Goal: Information Seeking & Learning: Learn about a topic

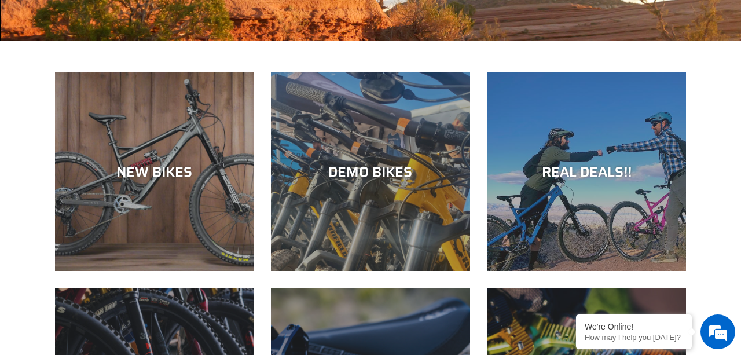
scroll to position [325, 0]
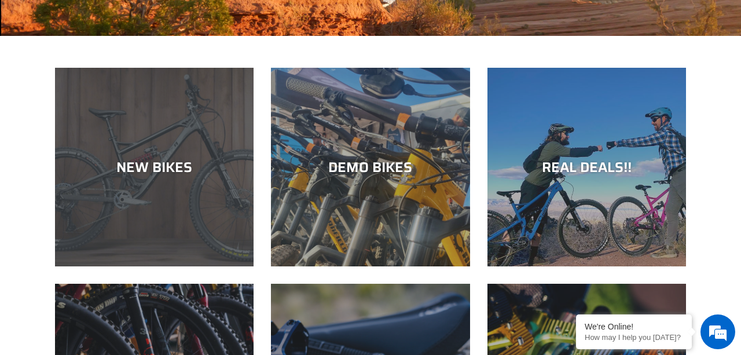
click at [150, 164] on div "NEW BIKES" at bounding box center [154, 167] width 198 height 17
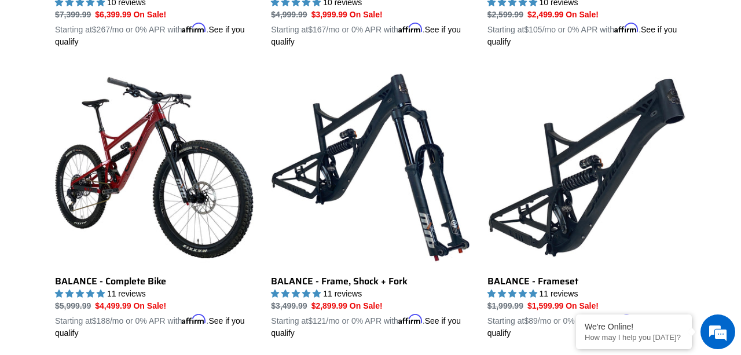
scroll to position [1148, 0]
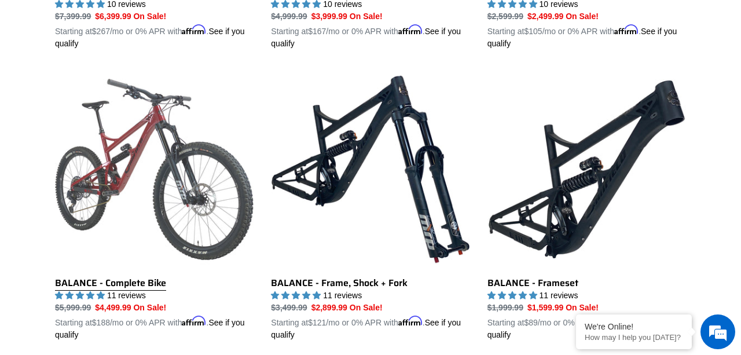
click at [139, 196] on link "BALANCE - Complete Bike" at bounding box center [154, 205] width 198 height 271
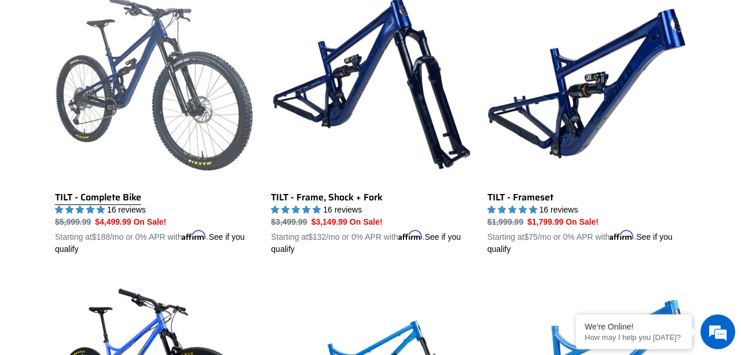
scroll to position [1539, 0]
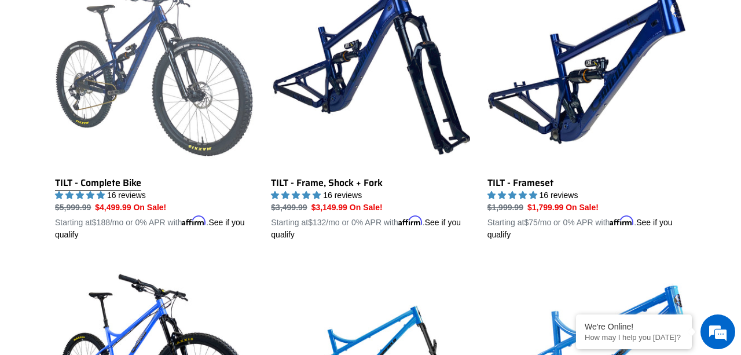
click at [81, 177] on link "TILT - Complete Bike" at bounding box center [154, 105] width 198 height 271
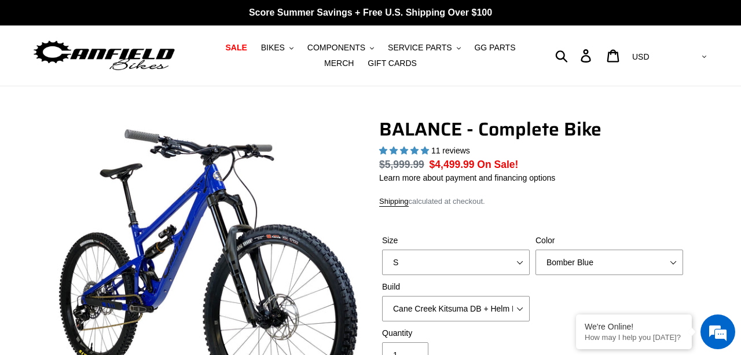
select select "highest-rating"
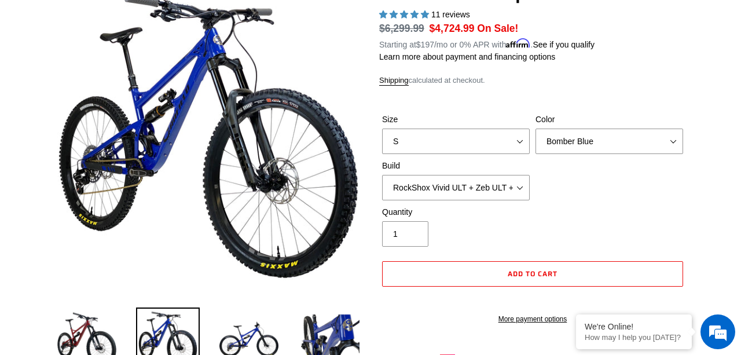
click at [609, 200] on div "Size S M L XL Color Bomber Blue Goat's Blood Stealth Black Build Cane Creek Kit…" at bounding box center [532, 159] width 307 height 93
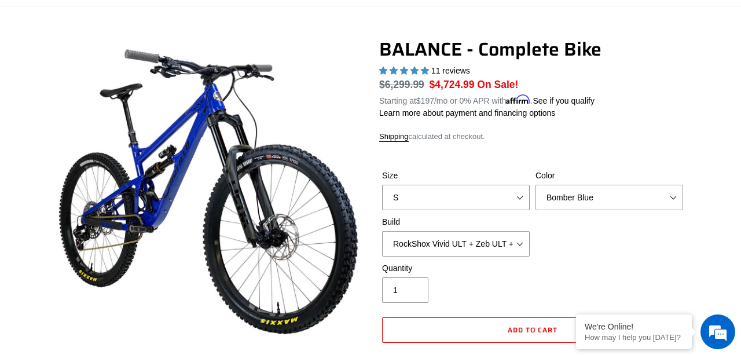
scroll to position [125, 0]
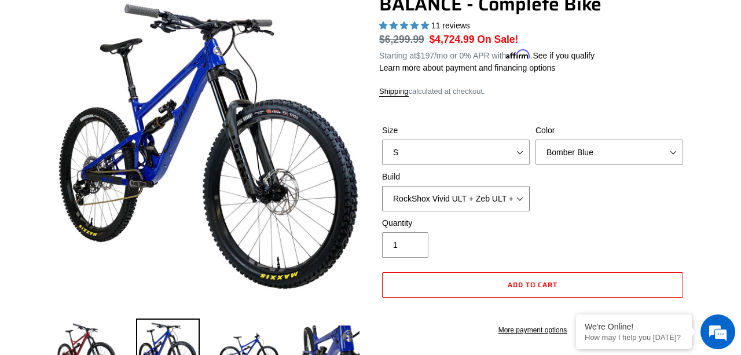
select select "Cane Creek Kitsuma DB + Helm MKII + Shimano XT"
click at [569, 196] on div "Size S M L XL Color Bomber Blue Goat's Blood Stealth Black Build Cane Creek Kit…" at bounding box center [532, 170] width 307 height 93
select select "XL"
select select "RockShox Vivid ULT + Zeb ULT + Shimano XT"
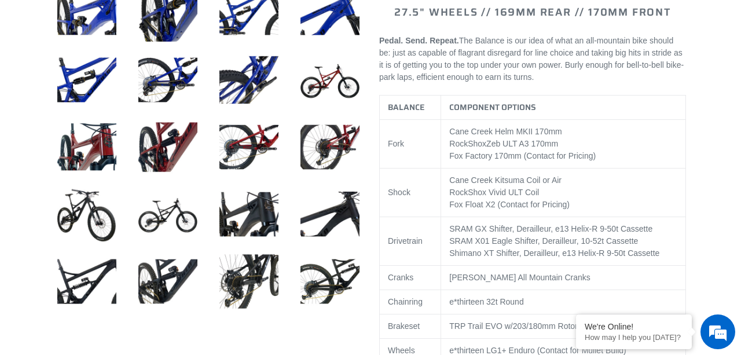
scroll to position [535, 0]
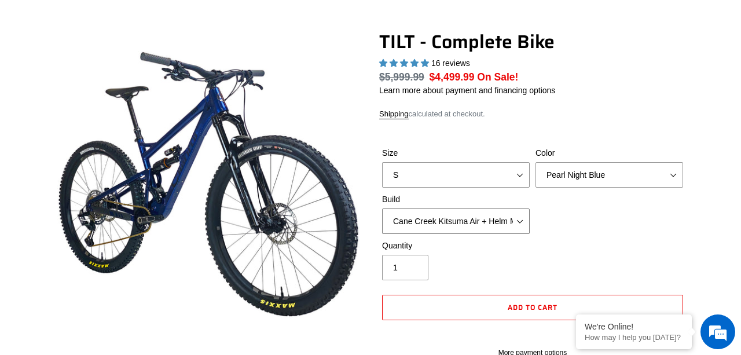
scroll to position [87, 0]
select select "highest-rating"
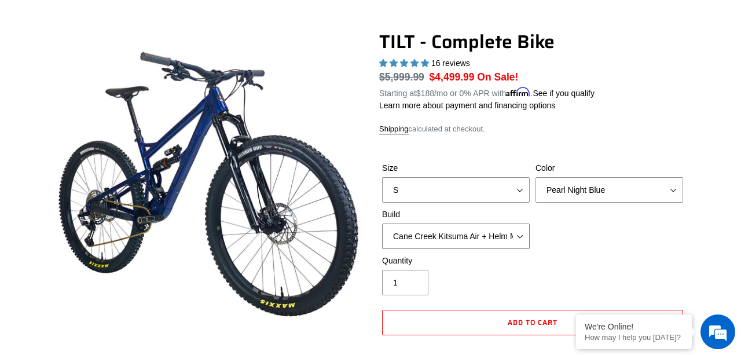
select select "Fox Float X + 36 SL Factory Grip X 140 + Shimano XT"
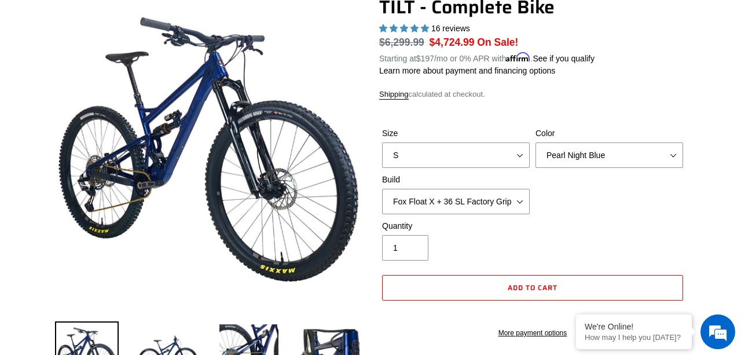
scroll to position [122, 0]
select select "Raw"
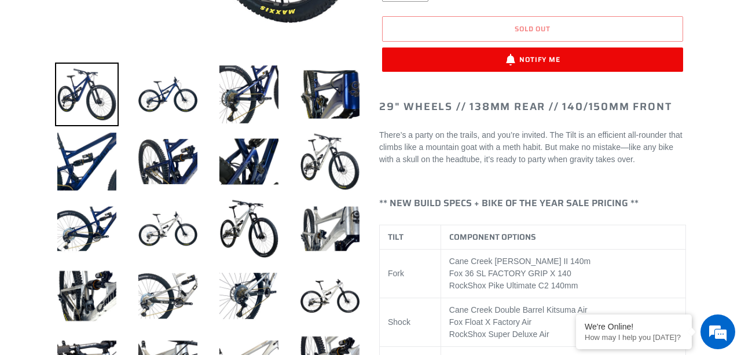
scroll to position [396, 0]
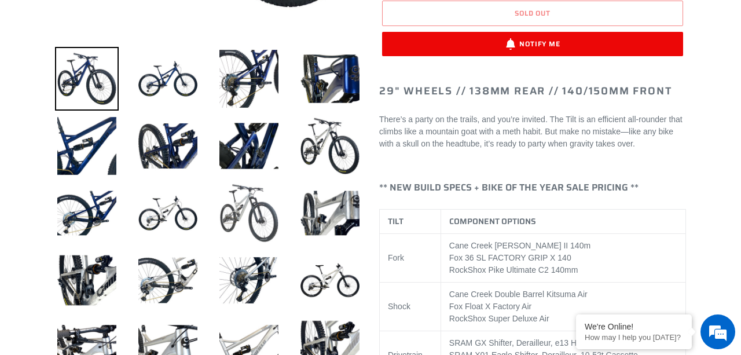
click at [252, 205] on img at bounding box center [249, 213] width 64 height 64
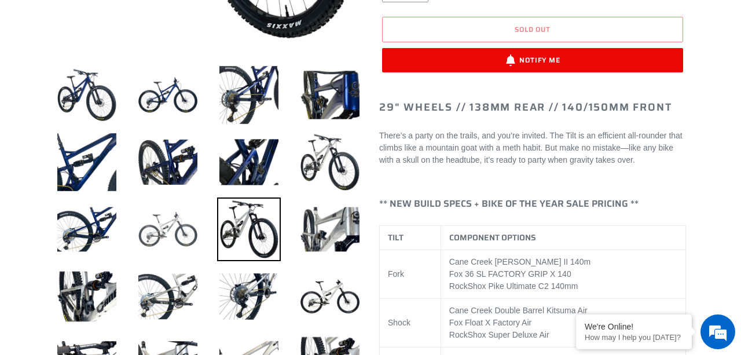
click at [172, 236] on img at bounding box center [168, 229] width 64 height 64
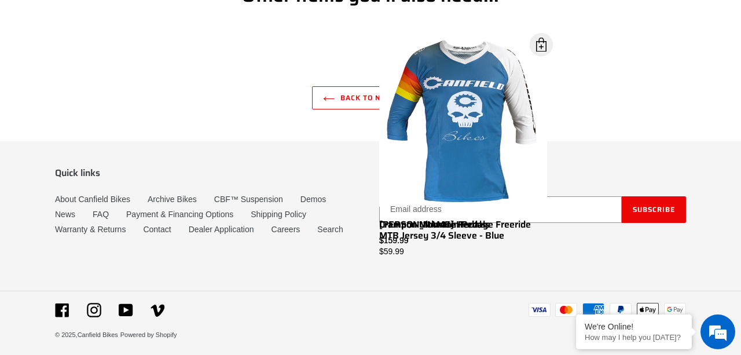
scroll to position [4217, 0]
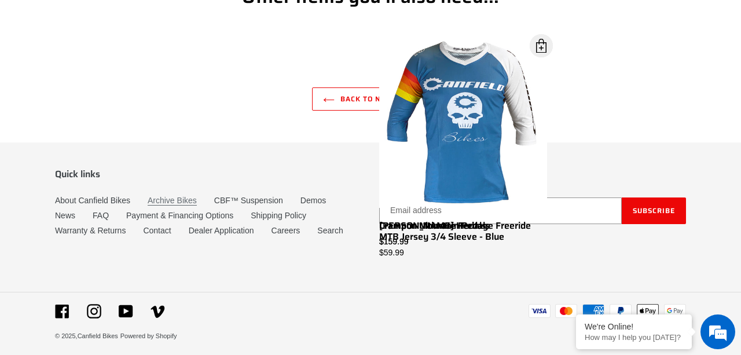
click at [173, 196] on link "Archive Bikes" at bounding box center [172, 201] width 49 height 10
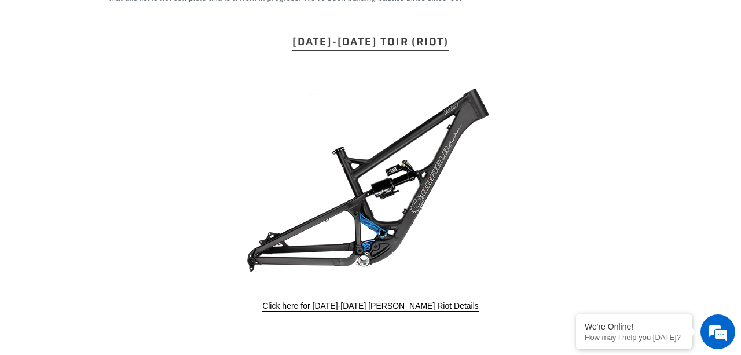
click at [338, 41] on link "[DATE]-[DATE] Toir (Riot)" at bounding box center [370, 42] width 156 height 17
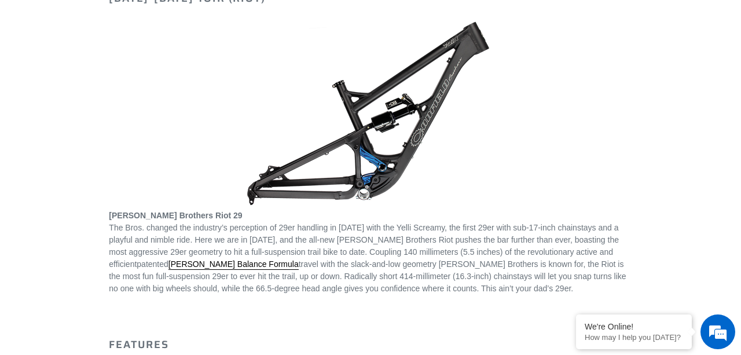
scroll to position [196, 0]
